Goal: Task Accomplishment & Management: Complete application form

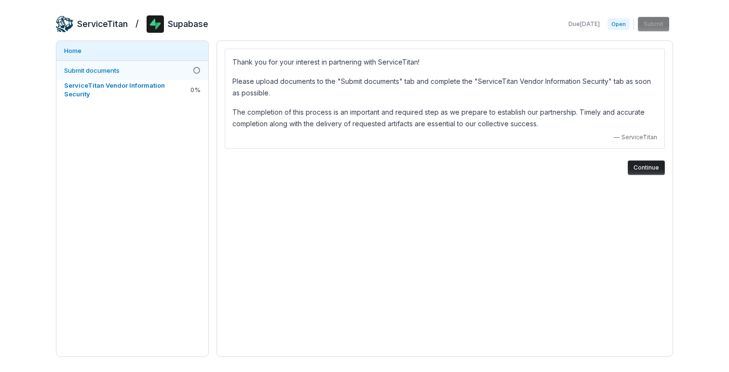
click at [136, 71] on link "Submit documents" at bounding box center [132, 70] width 152 height 19
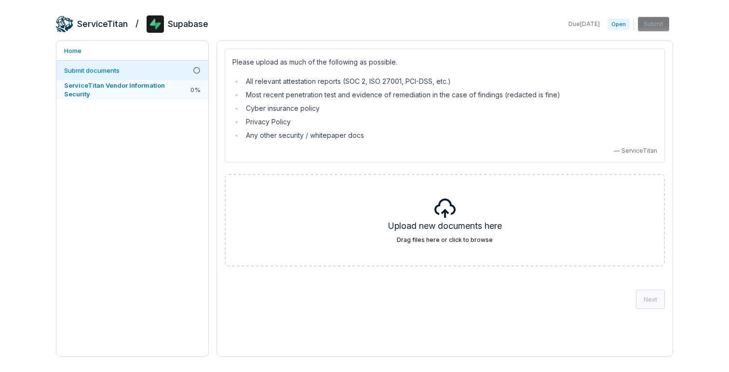
click at [128, 81] on span "ServiceTitan Vendor Information Security" at bounding box center [126, 89] width 124 height 17
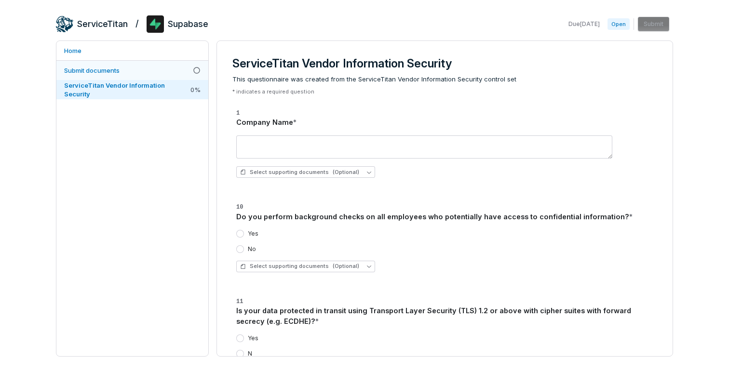
click at [122, 68] on link "Submit documents" at bounding box center [132, 70] width 152 height 19
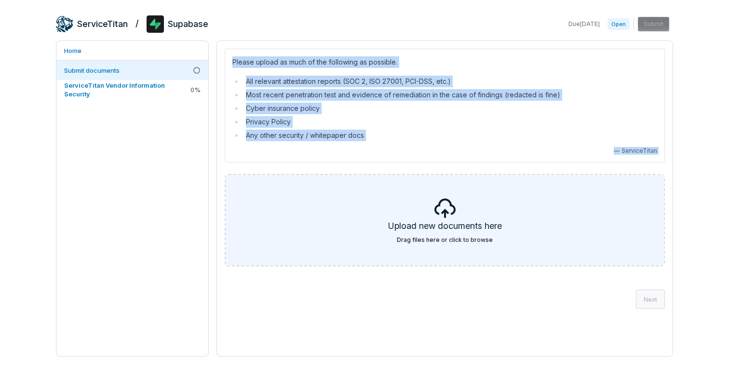
drag, startPoint x: 224, startPoint y: 48, endPoint x: 630, endPoint y: 177, distance: 426.3
click at [630, 177] on div "Please upload as much of the following as possible. All relevant attestation re…" at bounding box center [445, 179] width 456 height 276
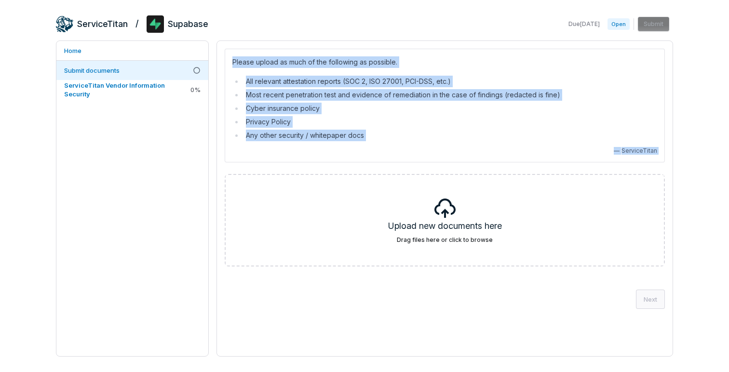
click at [699, 133] on div "ServiceTitan / Supabase Due [DATE] Open Submit Home Submit documents ServiceTit…" at bounding box center [364, 186] width 729 height 372
